Goal: Task Accomplishment & Management: Complete application form

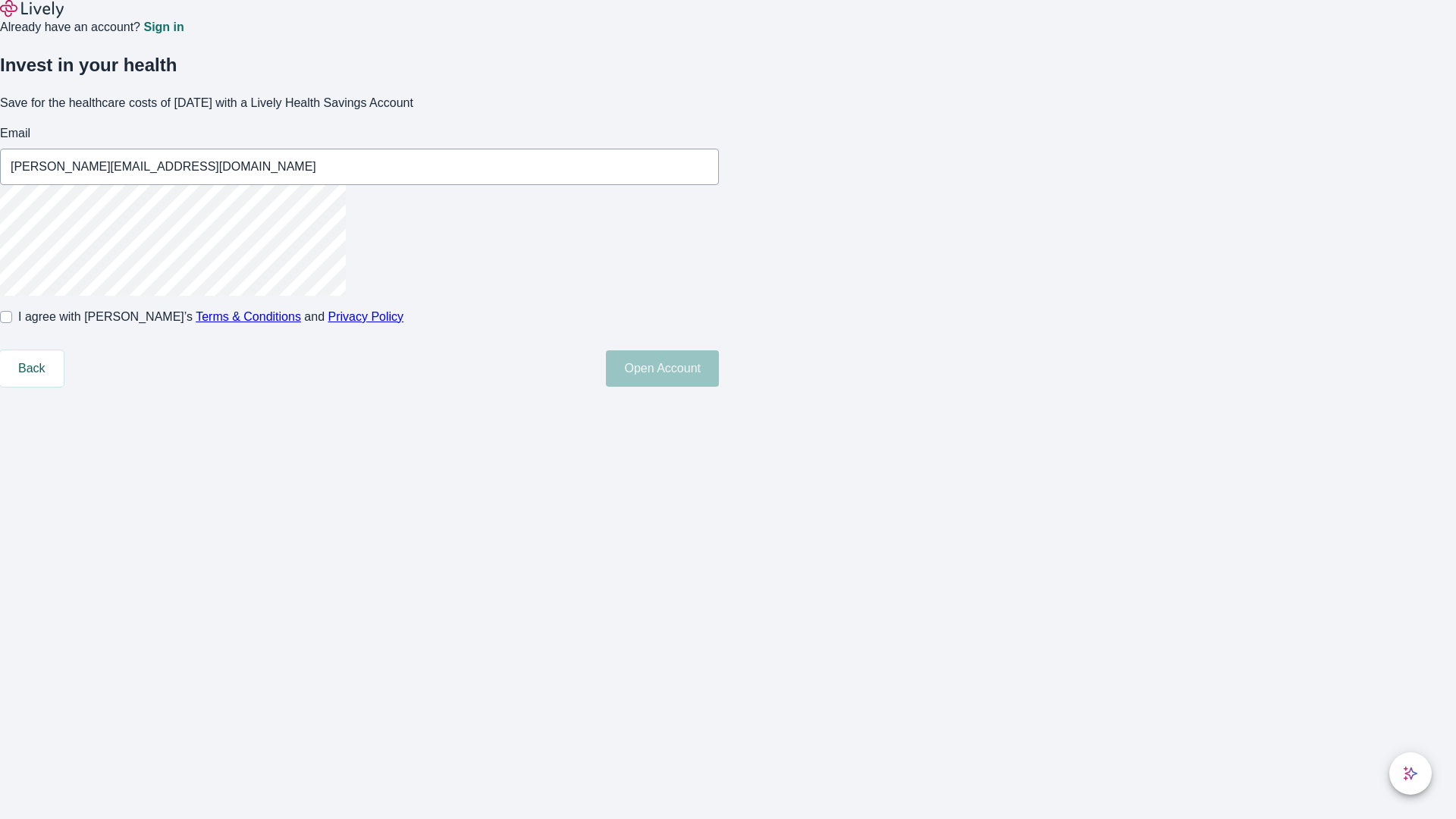
click at [12, 323] on input "I agree with Lively’s Terms & Conditions and Privacy Policy" at bounding box center [6, 317] width 12 height 12
checkbox input "true"
click at [719, 387] on button "Open Account" at bounding box center [662, 368] width 113 height 37
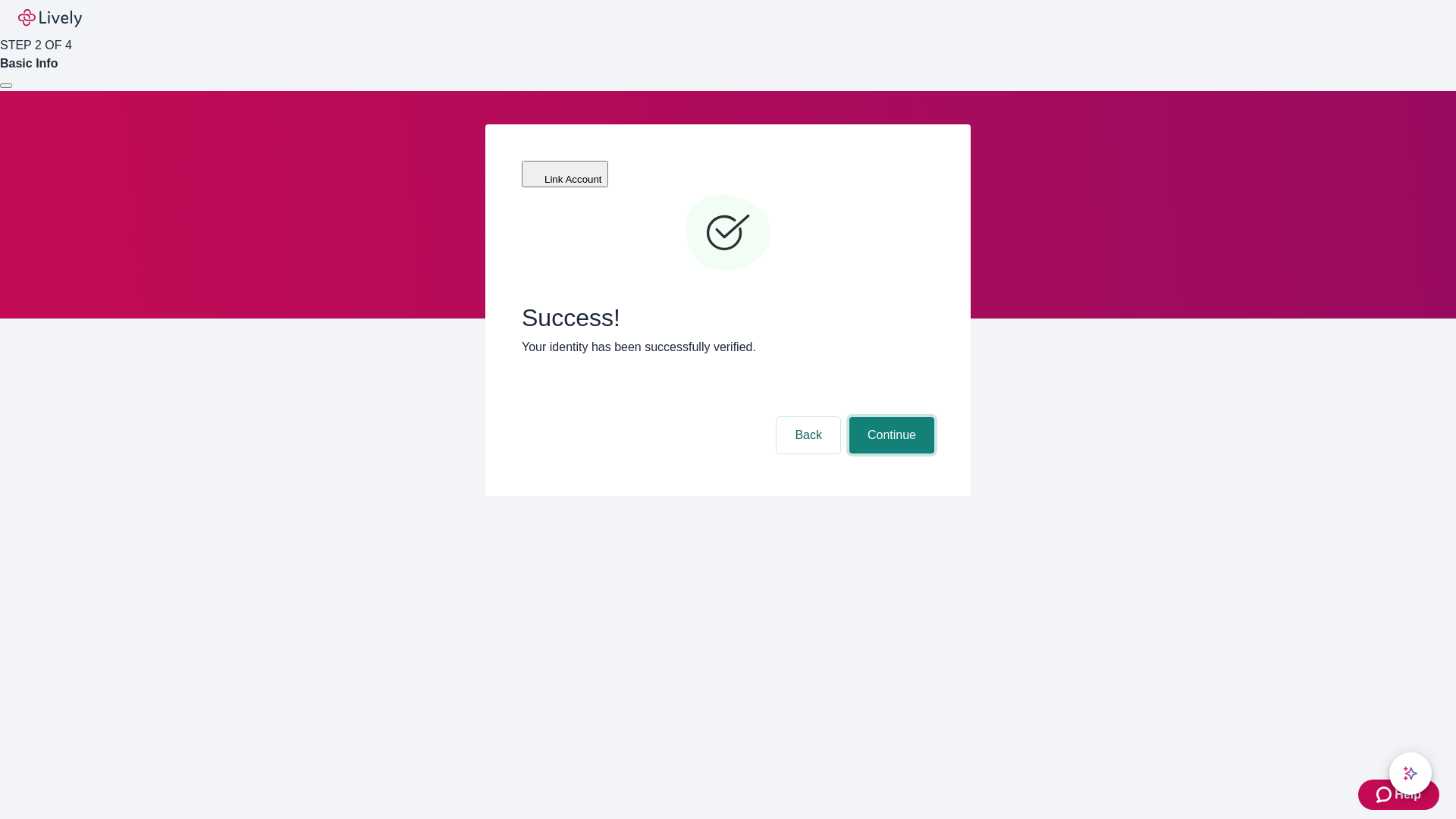
click at [890, 417] on button "Continue" at bounding box center [891, 435] width 85 height 37
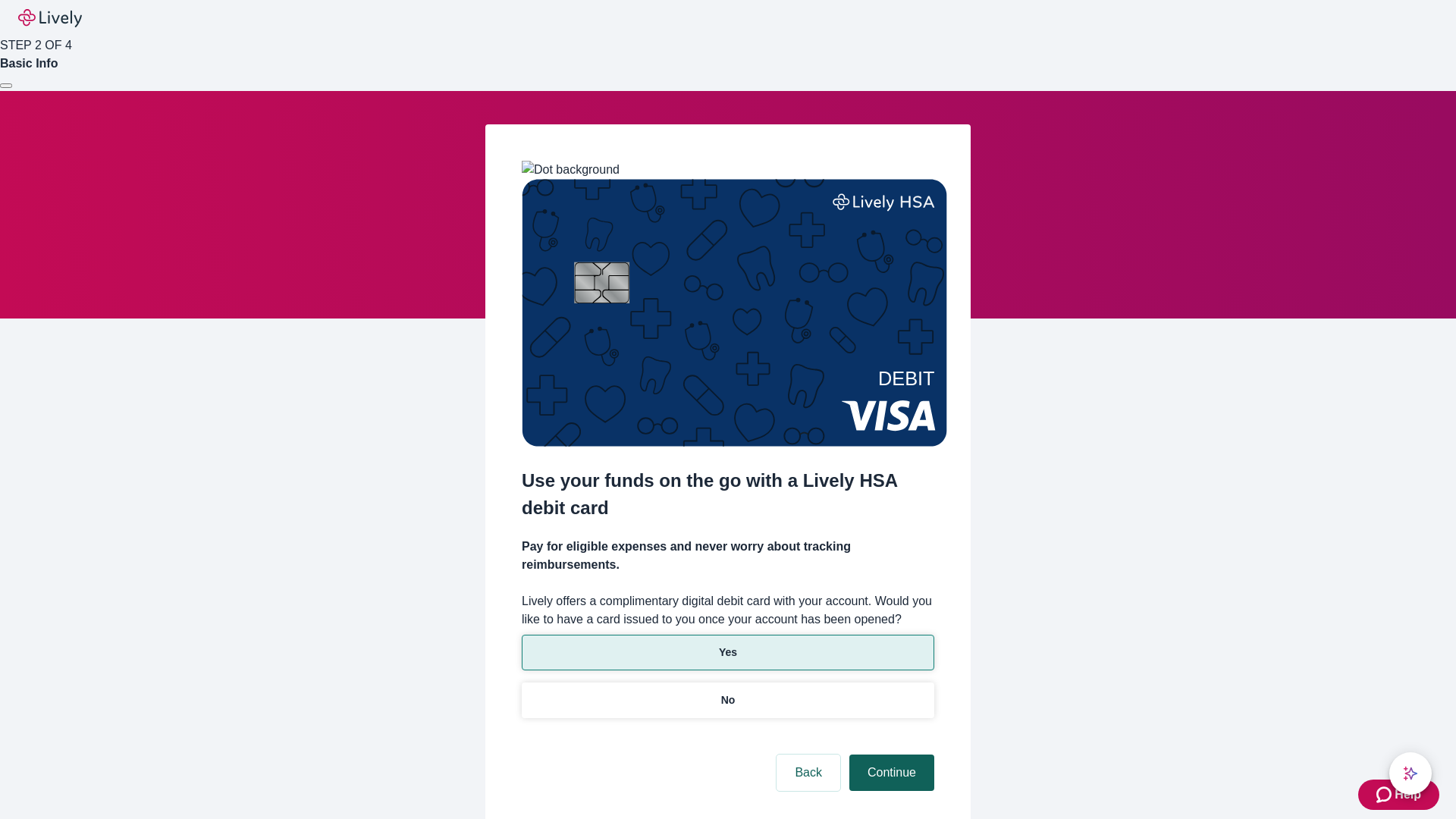
click at [727, 644] on p "Yes" at bounding box center [728, 652] width 18 height 16
click at [890, 755] on button "Continue" at bounding box center [891, 773] width 85 height 37
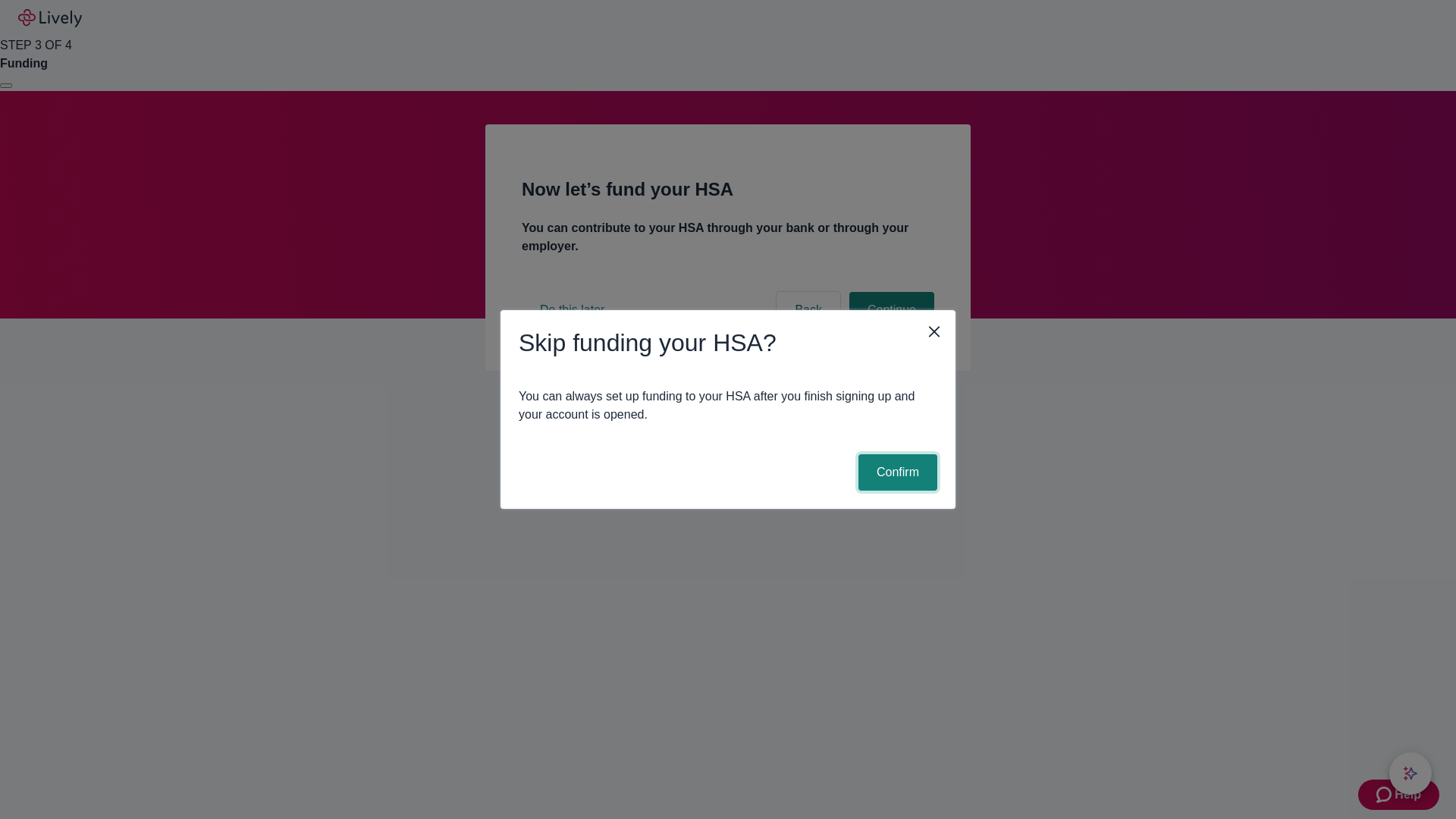
click at [895, 472] on button "Confirm" at bounding box center [898, 472] width 79 height 37
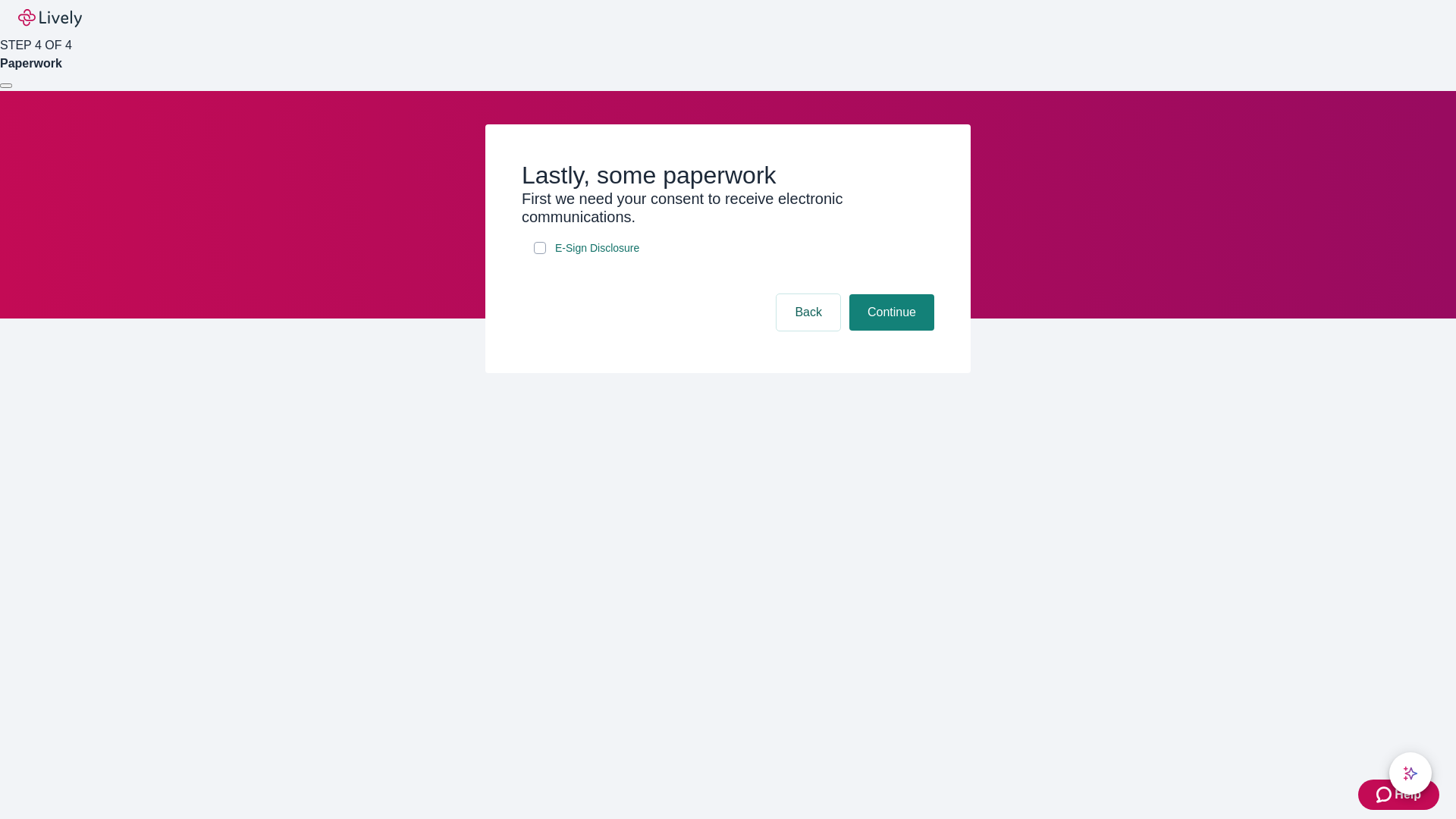
click at [540, 254] on input "E-Sign Disclosure" at bounding box center [540, 248] width 12 height 12
checkbox input "true"
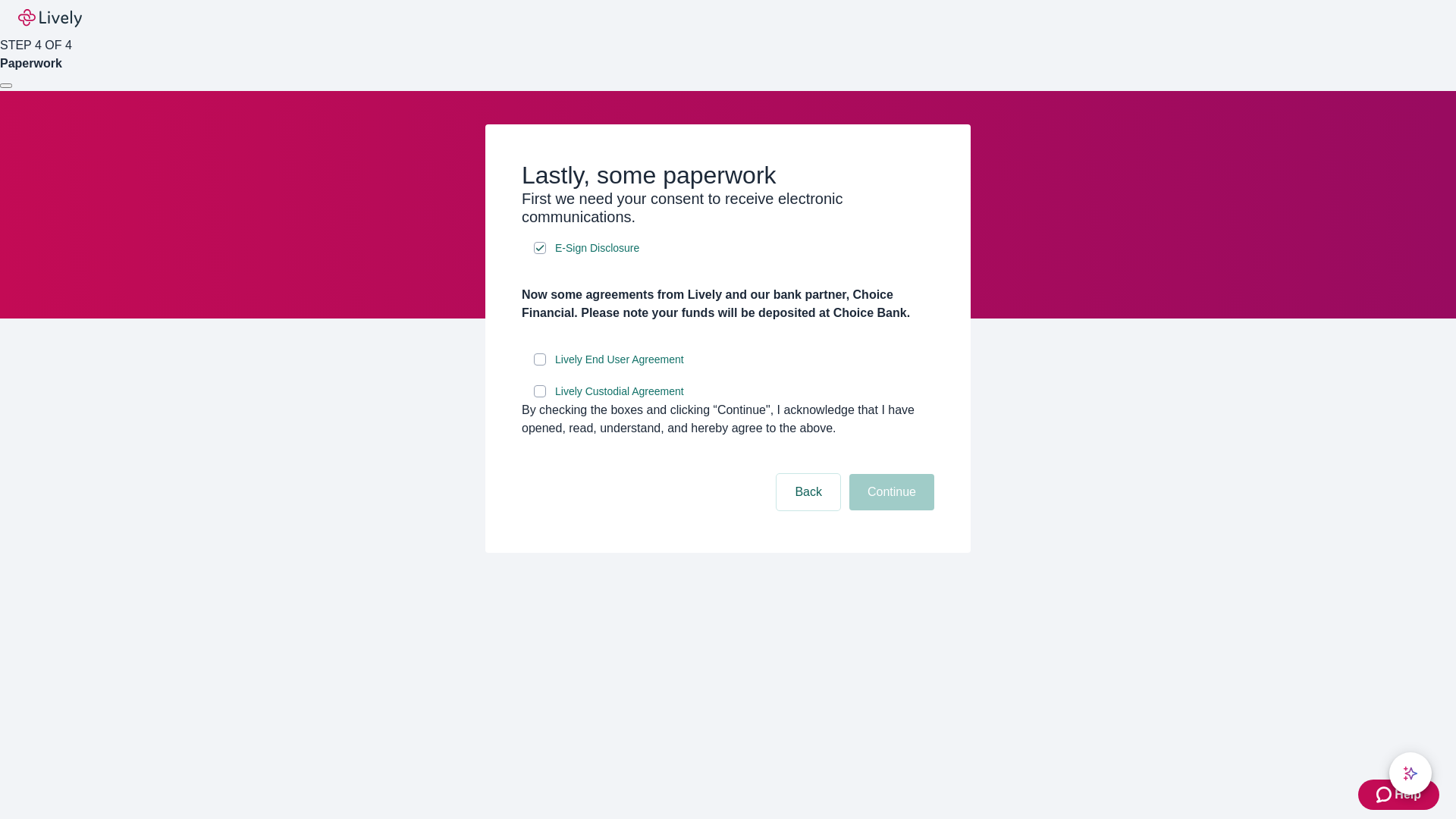
click at [540, 366] on input "Lively End User Agreement" at bounding box center [540, 359] width 12 height 12
checkbox input "true"
click at [540, 397] on input "Lively Custodial Agreement" at bounding box center [540, 391] width 12 height 12
checkbox input "true"
click at [890, 510] on button "Continue" at bounding box center [891, 492] width 85 height 37
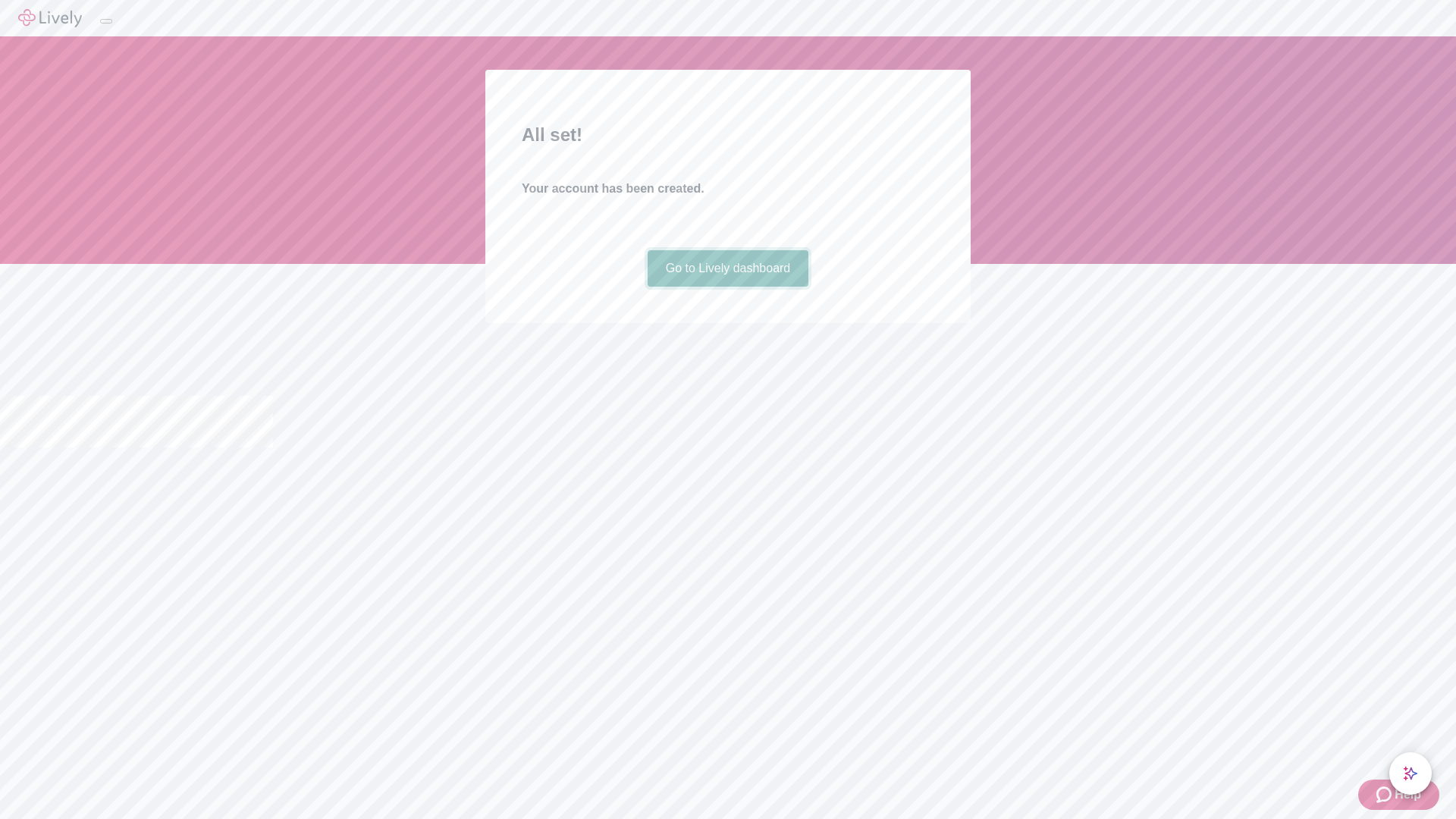
click at [727, 287] on link "Go to Lively dashboard" at bounding box center [728, 268] width 162 height 37
